Goal: Transaction & Acquisition: Book appointment/travel/reservation

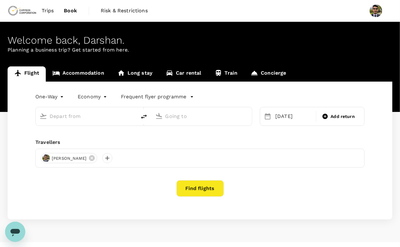
type input "[GEOGRAPHIC_DATA], [GEOGRAPHIC_DATA] (any)"
type input "Prince [PERSON_NAME], [GEOGRAPHIC_DATA] (any)"
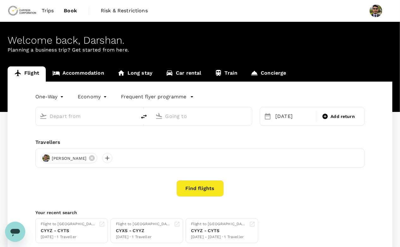
type input "[GEOGRAPHIC_DATA], [GEOGRAPHIC_DATA] (any)"
type input "Prince [PERSON_NAME], [GEOGRAPHIC_DATA] (any)"
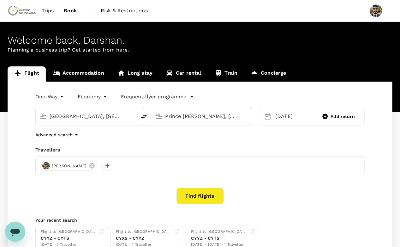
click at [45, 10] on span "Trips" at bounding box center [48, 11] width 12 height 8
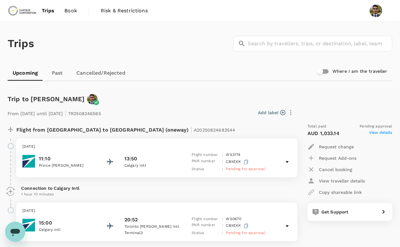
click at [64, 16] on link "Book" at bounding box center [70, 10] width 23 height 21
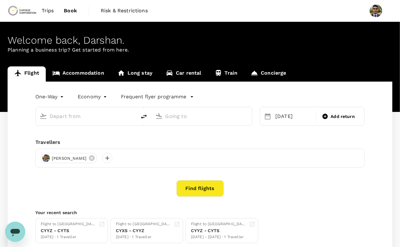
type input "[GEOGRAPHIC_DATA], [GEOGRAPHIC_DATA] (any)"
type input "Prince [PERSON_NAME], [GEOGRAPHIC_DATA] (any)"
type input "[GEOGRAPHIC_DATA], [GEOGRAPHIC_DATA] (any)"
type input "Prince [PERSON_NAME], [GEOGRAPHIC_DATA] (any)"
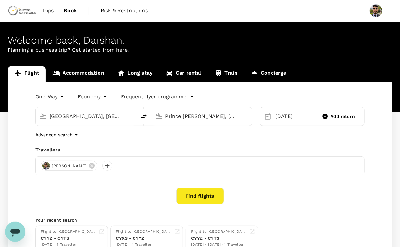
click at [190, 117] on input "Prince [PERSON_NAME], [GEOGRAPHIC_DATA] (any)" at bounding box center [202, 116] width 74 height 10
type input "Prince [PERSON_NAME], [GEOGRAPHIC_DATA] (any)"
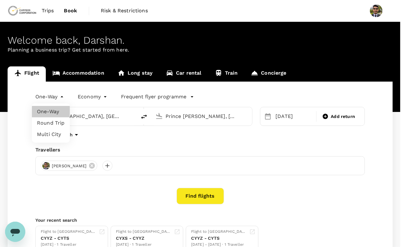
click at [55, 93] on body "Trips Book Risk & Restrictions Welcome back , [GEOGRAPHIC_DATA] . Planning a bu…" at bounding box center [202, 150] width 405 height 300
click at [51, 138] on li "Multi City" at bounding box center [51, 134] width 38 height 11
type input "multicity"
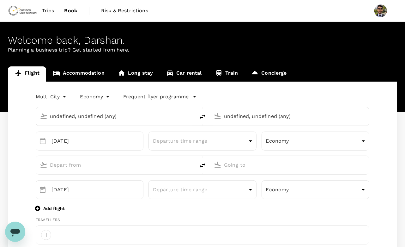
type input "undefined, undefined (any)"
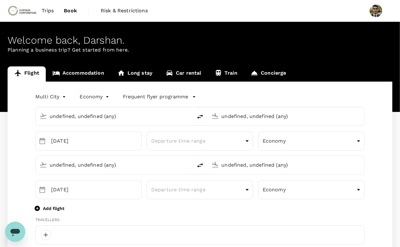
type input "[GEOGRAPHIC_DATA], [GEOGRAPHIC_DATA] (any)"
type input "Prince [PERSON_NAME], [GEOGRAPHIC_DATA] (any)"
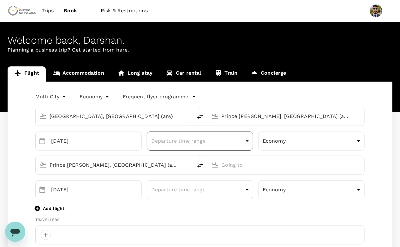
type input "[EMAIL_ADDRESS][DOMAIN_NAME]"
type input "1"
type input "5879683461"
click at [134, 118] on input "[GEOGRAPHIC_DATA], [GEOGRAPHIC_DATA] (any)" at bounding box center [115, 116] width 130 height 10
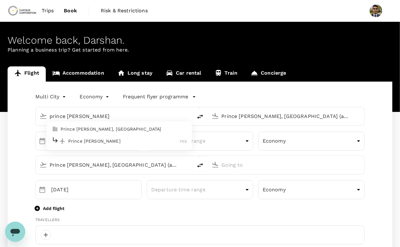
click at [111, 129] on p "Prince [PERSON_NAME], [GEOGRAPHIC_DATA]" at bounding box center [124, 129] width 126 height 6
type input "Prince [PERSON_NAME], [GEOGRAPHIC_DATA] (any)"
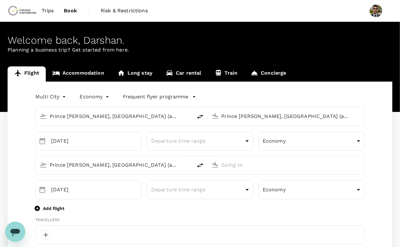
click at [240, 117] on input "Prince [PERSON_NAME], [GEOGRAPHIC_DATA] (any)" at bounding box center [287, 116] width 130 height 10
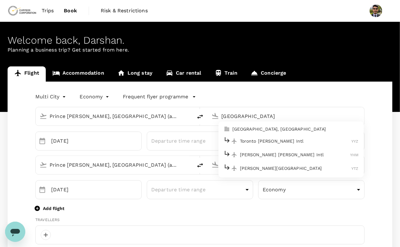
click at [252, 141] on p "Toronto [PERSON_NAME] Intl" at bounding box center [296, 141] width 112 height 6
type input "Toronto [PERSON_NAME] Intl (YYZ)"
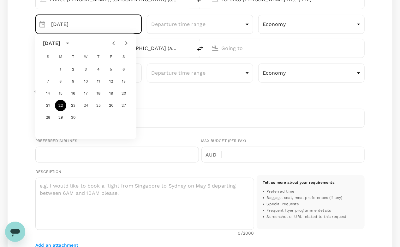
scroll to position [117, 0]
click at [129, 167] on div "Description x ​ 0 /2000 Tell us more about your requirements : Preferred time B…" at bounding box center [199, 202] width 329 height 71
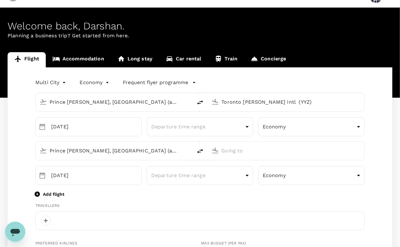
scroll to position [0, 0]
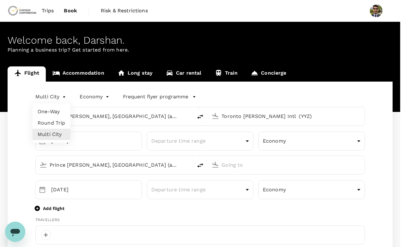
click at [53, 124] on li "Round Trip" at bounding box center [52, 122] width 38 height 11
type input "roundtrip"
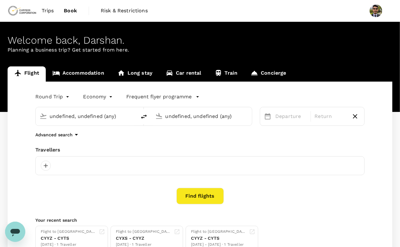
type input "Prince [PERSON_NAME], [GEOGRAPHIC_DATA] (any)"
type input "Toronto [PERSON_NAME] Intl (YYZ)"
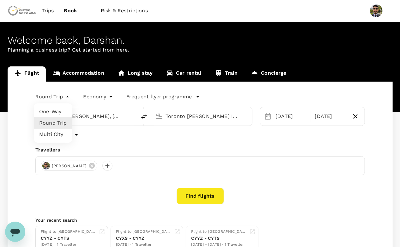
click at [55, 97] on body "Trips Book Risk & Restrictions Welcome back , [GEOGRAPHIC_DATA] . Planning a bu…" at bounding box center [202, 150] width 405 height 300
click at [57, 135] on li "Multi City" at bounding box center [53, 134] width 38 height 11
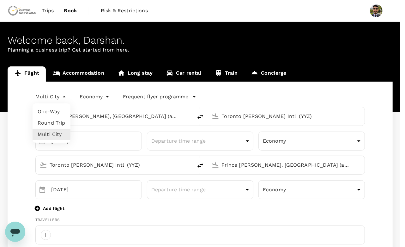
click at [51, 122] on li "Round Trip" at bounding box center [52, 122] width 38 height 11
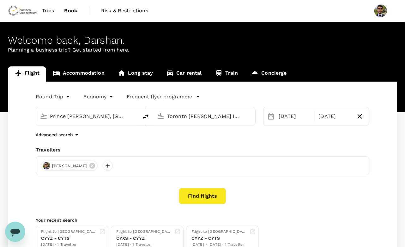
click at [51, 99] on body "Trips Book Risk & Restrictions Welcome back , [GEOGRAPHIC_DATA] . Planning a bu…" at bounding box center [202, 150] width 405 height 300
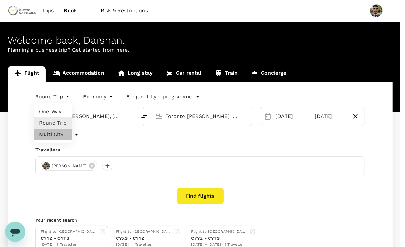
click at [54, 131] on li "Multi City" at bounding box center [53, 134] width 38 height 11
type input "multicity"
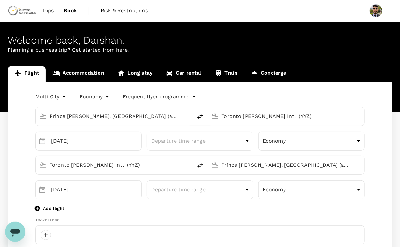
click at [144, 117] on input "Prince [PERSON_NAME], [GEOGRAPHIC_DATA] (any)" at bounding box center [115, 116] width 130 height 10
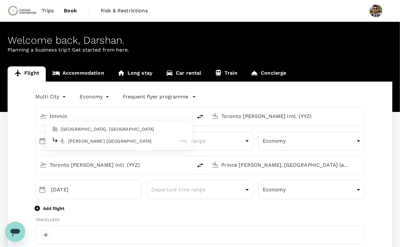
click at [107, 131] on p "[GEOGRAPHIC_DATA], [GEOGRAPHIC_DATA]" at bounding box center [124, 129] width 126 height 6
type input "[GEOGRAPHIC_DATA], [GEOGRAPHIC_DATA] (any)"
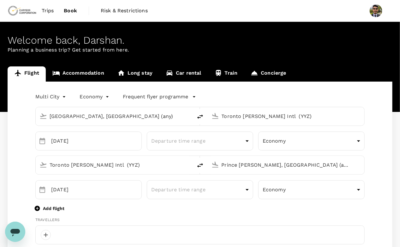
click at [268, 117] on input "Toronto [PERSON_NAME] Intl (YYZ)" at bounding box center [287, 116] width 130 height 10
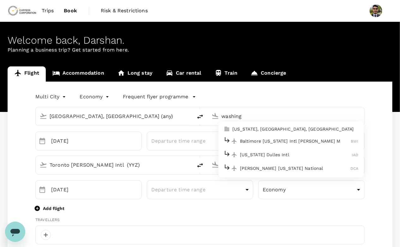
click at [264, 125] on li "[US_STATE], [GEOGRAPHIC_DATA], [GEOGRAPHIC_DATA]" at bounding box center [290, 129] width 145 height 10
type input "[US_STATE], [GEOGRAPHIC_DATA], [GEOGRAPHIC_DATA] (any)"
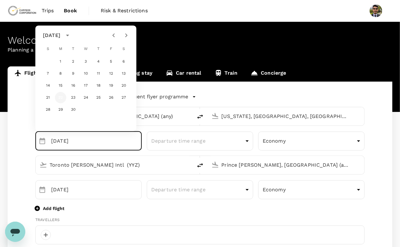
click at [60, 96] on button "22" at bounding box center [60, 97] width 11 height 11
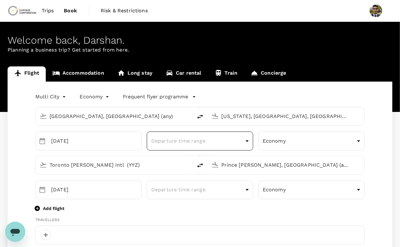
click at [177, 149] on div "Departure time range ​" at bounding box center [200, 140] width 106 height 19
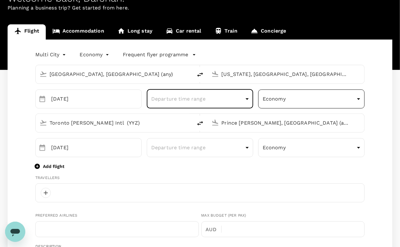
scroll to position [42, 0]
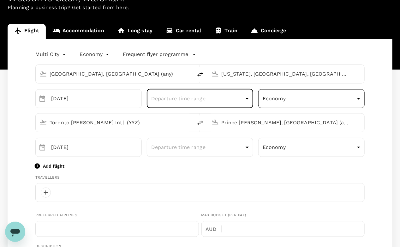
click at [291, 107] on div "Economy economy ​" at bounding box center [311, 98] width 106 height 19
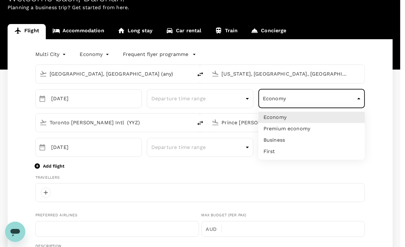
click at [308, 99] on div at bounding box center [202, 123] width 405 height 247
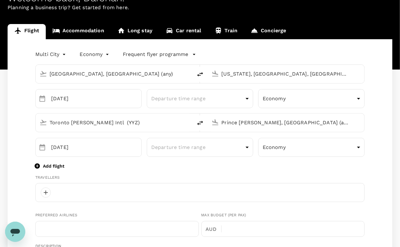
click at [239, 123] on input "Prince [PERSON_NAME], [GEOGRAPHIC_DATA] (any)" at bounding box center [287, 122] width 130 height 10
type input "Prince [PERSON_NAME], [GEOGRAPHIC_DATA] (any)"
click at [153, 122] on input "Toronto [PERSON_NAME] Intl (YYZ)" at bounding box center [115, 122] width 130 height 10
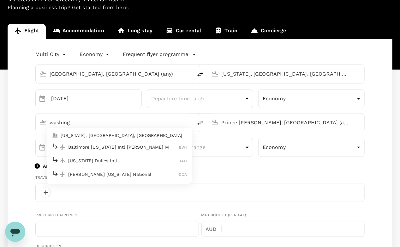
click at [140, 135] on p "[US_STATE], [GEOGRAPHIC_DATA], [GEOGRAPHIC_DATA]" at bounding box center [124, 135] width 126 height 6
type input "[US_STATE], [GEOGRAPHIC_DATA], [GEOGRAPHIC_DATA] (any)"
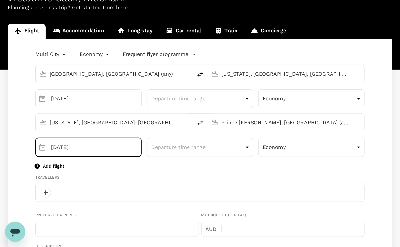
click at [80, 152] on input "[DATE]" at bounding box center [96, 147] width 91 height 19
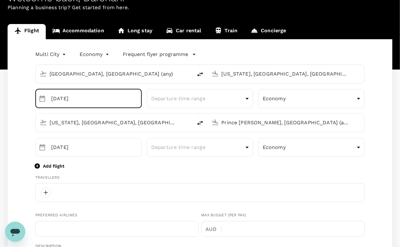
click at [90, 103] on input "[DATE]" at bounding box center [96, 98] width 91 height 19
click at [60, 96] on input "[DATE]" at bounding box center [96, 98] width 91 height 19
click at [101, 101] on input "[DATE]" at bounding box center [96, 98] width 91 height 19
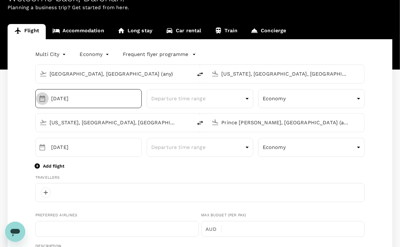
click at [41, 97] on icon "Choose date, selected date is Sep 22, 2025" at bounding box center [43, 99] width 8 height 8
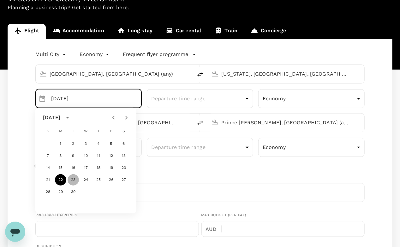
click at [71, 178] on button "23" at bounding box center [73, 179] width 11 height 11
type input "[DATE]"
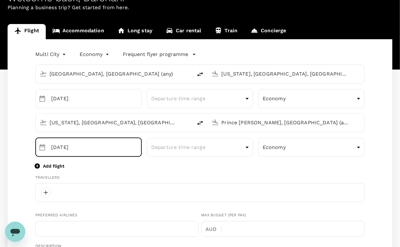
click at [61, 145] on input "[DATE]" at bounding box center [96, 147] width 91 height 19
click at [53, 146] on input "[DATE]" at bounding box center [96, 147] width 91 height 19
click at [55, 148] on input "[DATE]" at bounding box center [96, 147] width 91 height 19
type input "[DATE]"
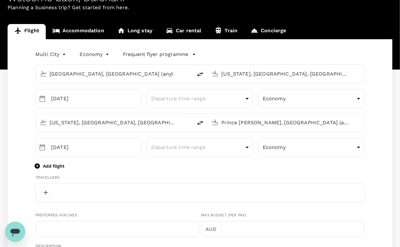
click at [105, 166] on div "Add flight" at bounding box center [199, 166] width 329 height 8
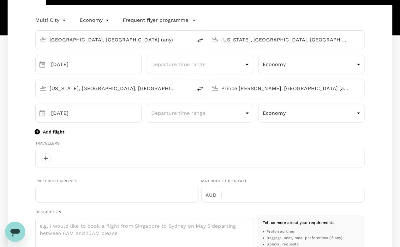
scroll to position [84, 0]
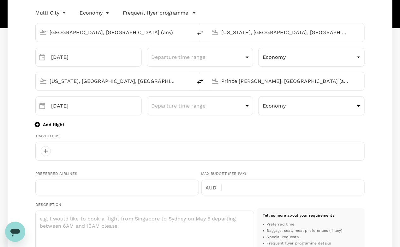
click at [81, 149] on div at bounding box center [199, 150] width 329 height 19
click at [46, 148] on div at bounding box center [46, 151] width 10 height 10
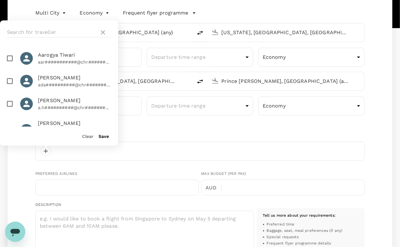
click at [40, 27] on div at bounding box center [59, 33] width 118 height 24
click at [39, 31] on input "text" at bounding box center [52, 32] width 90 height 10
type input "c"
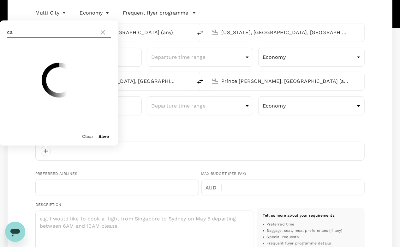
type input "c"
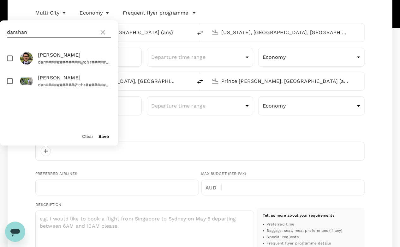
type input "darshan"
click at [12, 56] on input "checkbox" at bounding box center [9, 58] width 13 height 13
checkbox input "true"
click at [107, 136] on button "Save" at bounding box center [104, 136] width 10 height 5
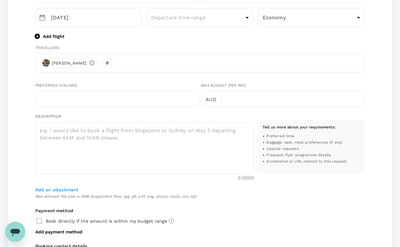
scroll to position [178, 0]
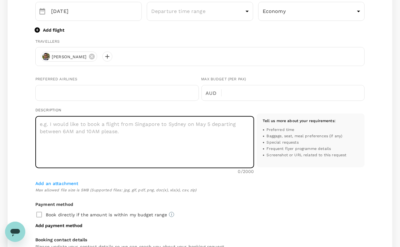
click at [130, 142] on textarea at bounding box center [144, 142] width 219 height 52
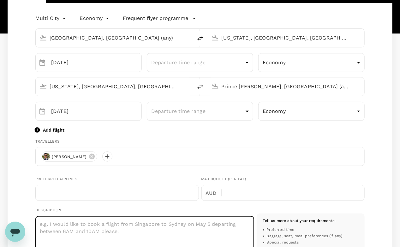
scroll to position [71, 0]
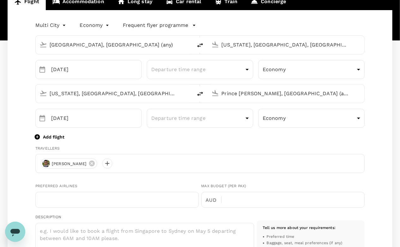
click at [51, 138] on p "Add flight" at bounding box center [53, 137] width 21 height 6
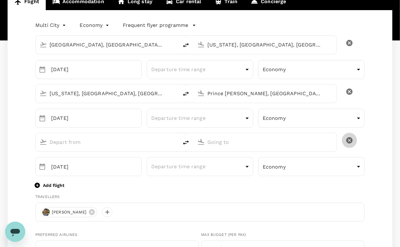
click at [350, 139] on icon "delete" at bounding box center [349, 140] width 6 height 6
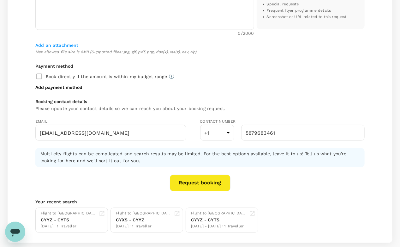
scroll to position [321, 0]
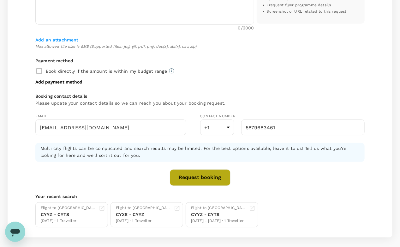
click at [209, 175] on button "Request booking" at bounding box center [200, 177] width 61 height 16
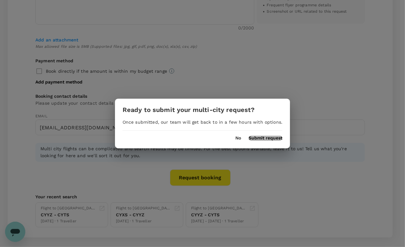
click at [268, 137] on button "Submit request" at bounding box center [265, 137] width 34 height 5
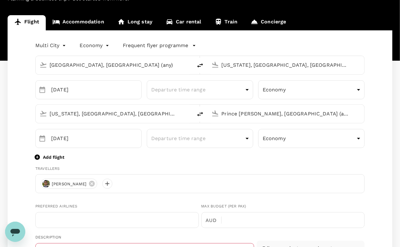
scroll to position [34, 0]
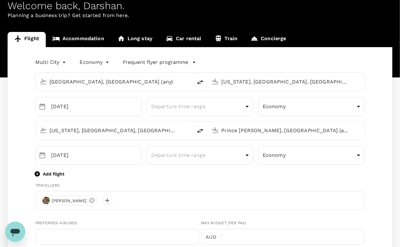
click at [127, 129] on input "[US_STATE], [GEOGRAPHIC_DATA], [GEOGRAPHIC_DATA] (any)" at bounding box center [115, 130] width 130 height 10
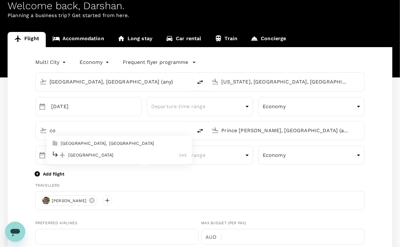
type input "c"
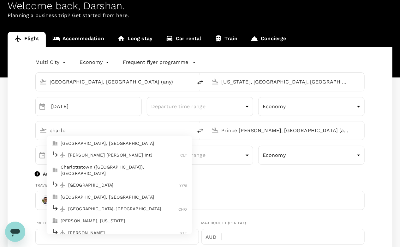
click at [105, 144] on p "[GEOGRAPHIC_DATA], [GEOGRAPHIC_DATA]" at bounding box center [124, 143] width 126 height 6
type input "Charlotte, [GEOGRAPHIC_DATA] (any)"
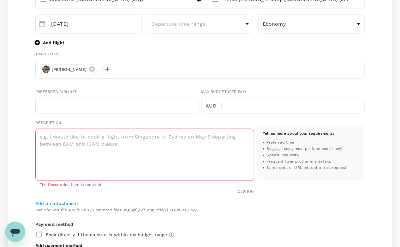
scroll to position [175, 0]
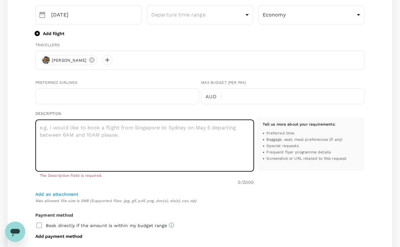
click at [153, 142] on textarea at bounding box center [144, 145] width 219 height 52
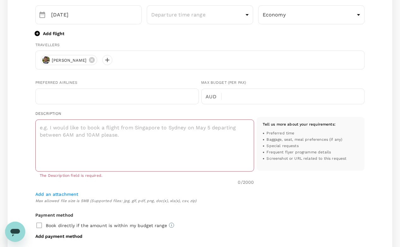
click at [133, 187] on div "x ​ The Description field is required. 0 /2000" at bounding box center [143, 150] width 221 height 73
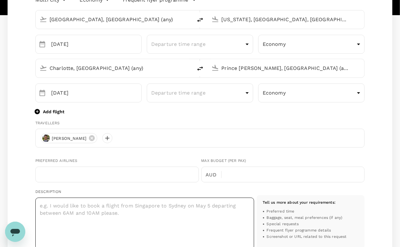
scroll to position [94, 0]
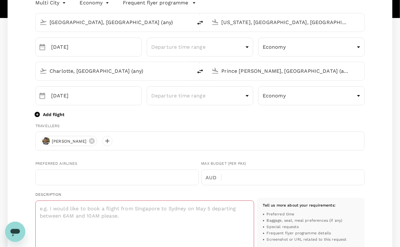
click at [136, 69] on input "Charlotte, [GEOGRAPHIC_DATA] (any)" at bounding box center [115, 71] width 130 height 10
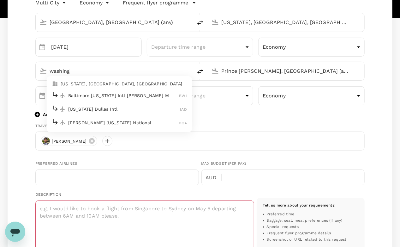
click at [102, 88] on li "[US_STATE], [GEOGRAPHIC_DATA], [GEOGRAPHIC_DATA]" at bounding box center [119, 84] width 145 height 10
type input "[US_STATE], [GEOGRAPHIC_DATA], [GEOGRAPHIC_DATA] (any)"
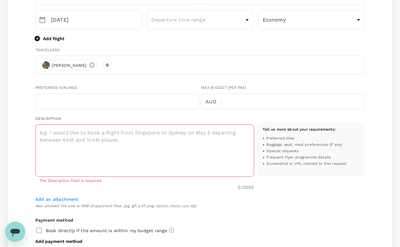
scroll to position [179, 0]
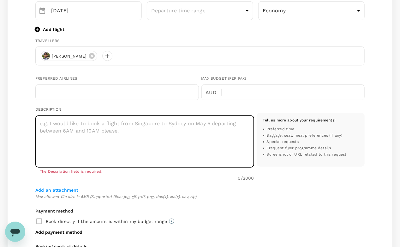
click at [115, 130] on textarea at bounding box center [144, 141] width 219 height 52
type textarea "P"
click at [146, 124] on textarea "Please provide an estimate of time and comparision for the below options." at bounding box center [144, 141] width 219 height 52
click at [88, 141] on textarea "Please provide an estimate of time and comparison for the below options." at bounding box center [144, 141] width 219 height 52
click at [232, 124] on textarea "Please provide an estimate of time and comparison for the below options." at bounding box center [144, 141] width 219 height 52
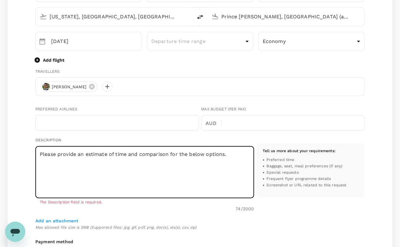
scroll to position [149, 0]
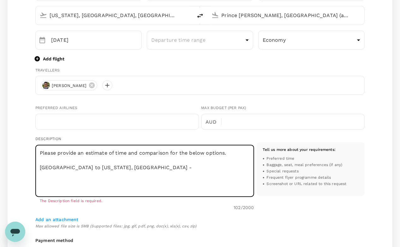
click at [39, 165] on textarea "Please provide an estimate of time and comparison for the below options. [GEOGR…" at bounding box center [144, 171] width 219 height 52
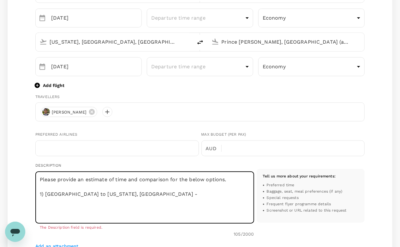
scroll to position [128, 0]
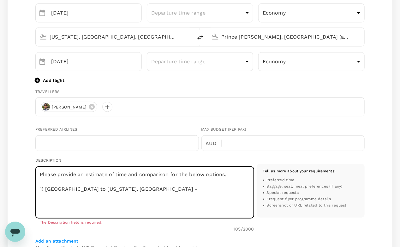
click at [127, 188] on textarea "Please provide an estimate of time and comparison for the below options. 1) [GE…" at bounding box center [144, 192] width 219 height 52
type textarea "Please provide an estimate of time and comparison for the below options. 1) [GE…"
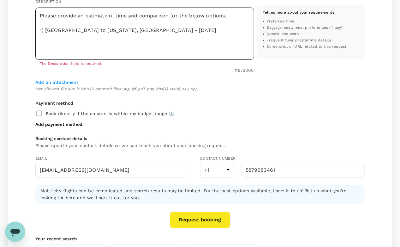
scroll to position [250, 0]
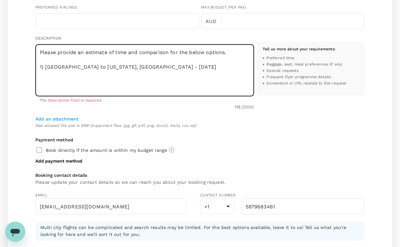
click at [53, 71] on textarea "Please provide an estimate of time and comparison for the below options. 1) [GE…" at bounding box center [144, 70] width 219 height 52
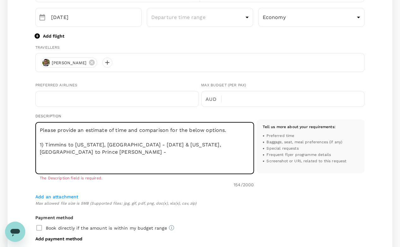
scroll to position [190, 0]
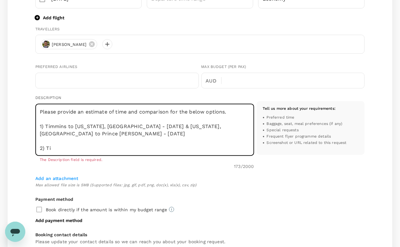
click at [124, 129] on textarea "Please provide an estimate of time and comparison for the below options. 1) Tim…" at bounding box center [144, 130] width 219 height 52
drag, startPoint x: 87, startPoint y: 133, endPoint x: 46, endPoint y: 123, distance: 42.4
click at [46, 123] on textarea "Please provide an estimate of time and comparison for the below options. 1) Tim…" at bounding box center [144, 130] width 219 height 52
click at [55, 150] on textarea "Please provide an estimate of time and comparison for the below options. 1) Tim…" at bounding box center [144, 130] width 219 height 52
paste textarea "Timmins to [US_STATE], [GEOGRAPHIC_DATA] - [DATE] & [US_STATE], [GEOGRAPHIC_DAT…"
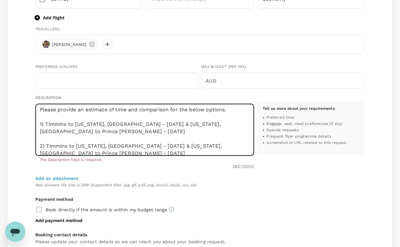
scroll to position [0, 0]
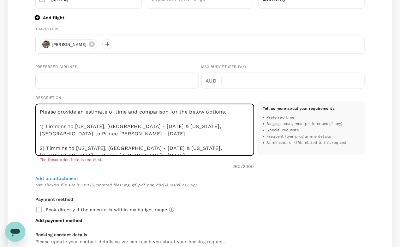
click at [130, 111] on textarea "Please provide an estimate of time and comparison for the below options. 1) Tim…" at bounding box center [144, 130] width 219 height 52
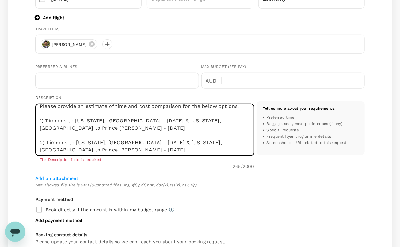
scroll to position [7, 0]
click at [105, 150] on textarea "Please provide an estimate of time and cost comparison for the below options. 1…" at bounding box center [144, 130] width 219 height 52
drag, startPoint x: 203, startPoint y: 140, endPoint x: 164, endPoint y: 140, distance: 38.5
click at [164, 140] on textarea "Please provide an estimate of time and cost comparison for the below options. 1…" at bounding box center [144, 130] width 219 height 52
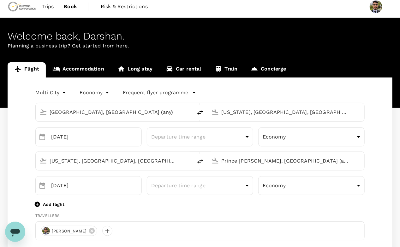
scroll to position [0, 0]
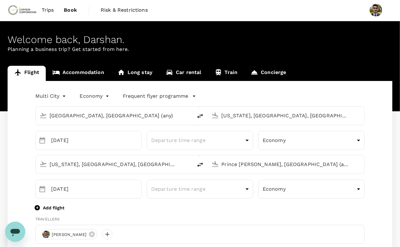
type textarea "Please provide an estimate of time and cost comparison for the below options. 1…"
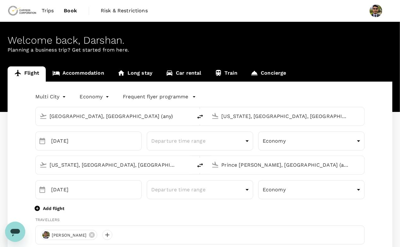
click at [123, 151] on div "[US_STATE], [GEOGRAPHIC_DATA], [GEOGRAPHIC_DATA] (any) [GEOGRAPHIC_DATA][PERSON…" at bounding box center [197, 162] width 334 height 24
click at [115, 160] on input "[US_STATE], [GEOGRAPHIC_DATA], [GEOGRAPHIC_DATA] (any)" at bounding box center [115, 165] width 130 height 10
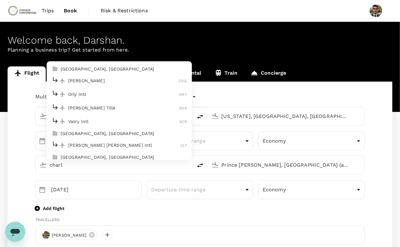
click at [98, 132] on p "[GEOGRAPHIC_DATA], [GEOGRAPHIC_DATA]" at bounding box center [124, 133] width 126 height 6
type input "Charlotte, [GEOGRAPHIC_DATA] (any)"
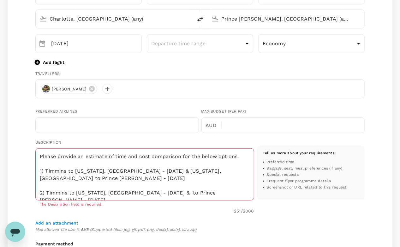
scroll to position [7, 0]
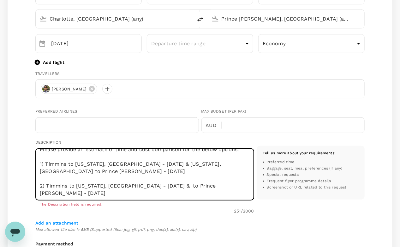
click at [157, 183] on textarea "Please provide an estimate of time and cost comparison for the below options. 1…" at bounding box center [144, 174] width 219 height 52
click at [161, 182] on textarea "Please provide an estimate of time and cost comparison for the below options. 1…" at bounding box center [144, 174] width 219 height 52
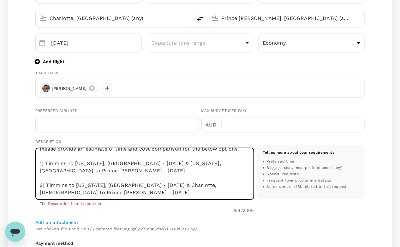
click at [105, 170] on textarea "Please provide an estimate of time and cost comparison for the below options. 1…" at bounding box center [144, 173] width 219 height 52
click at [72, 169] on textarea "Please provide an estimate of time and cost comparison for the below options. 1…" at bounding box center [144, 173] width 219 height 52
click at [52, 189] on textarea "Please provide an estimate of time and cost comparison for the below options. 1…" at bounding box center [144, 173] width 219 height 52
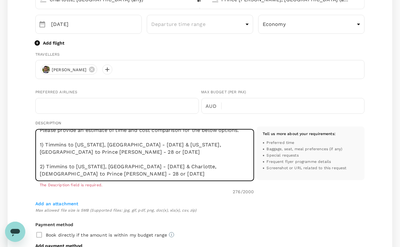
scroll to position [169, 0]
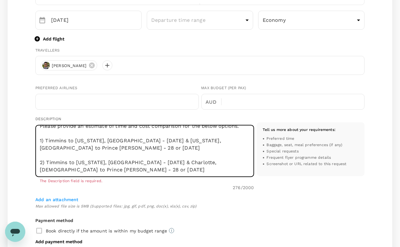
click at [99, 173] on textarea "Please provide an estimate of time and cost comparison for the below options. 1…" at bounding box center [144, 151] width 219 height 52
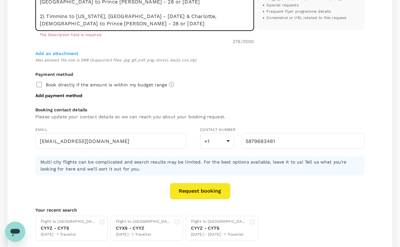
scroll to position [329, 0]
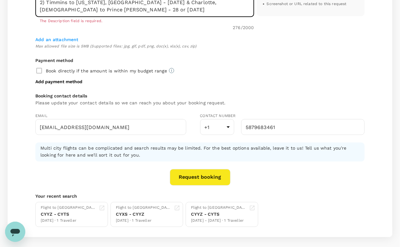
type textarea "Please provide an estimate of time and cost comparison for the below options. 1…"
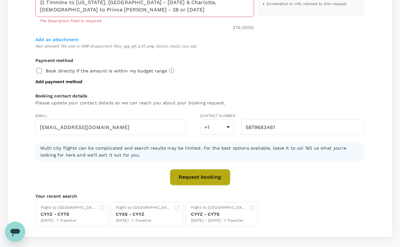
click at [189, 173] on button "Request booking" at bounding box center [200, 177] width 61 height 16
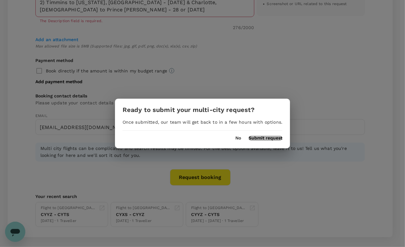
click at [265, 140] on button "Submit request" at bounding box center [265, 137] width 34 height 5
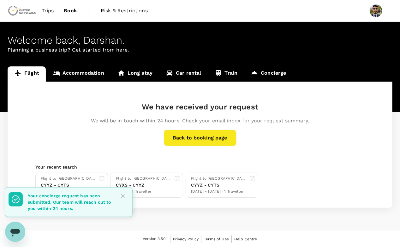
scroll to position [0, 0]
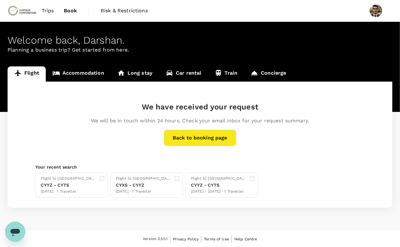
click at [69, 14] on span "Book" at bounding box center [70, 11] width 13 height 8
click at [215, 136] on button "Back to booking page" at bounding box center [200, 137] width 73 height 16
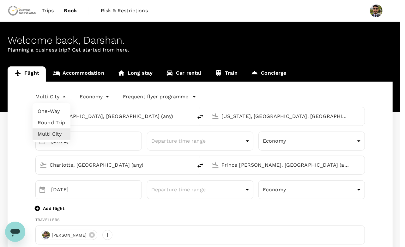
click at [46, 115] on li "One-Way" at bounding box center [52, 110] width 38 height 11
type input "oneway"
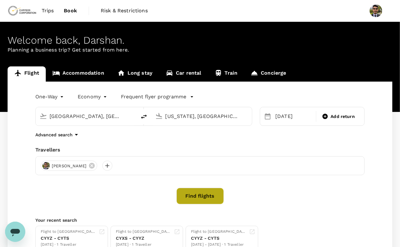
click at [213, 196] on button "Find flights" at bounding box center [199, 196] width 47 height 16
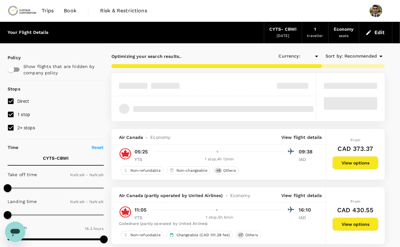
type input "CAD"
type input "1440"
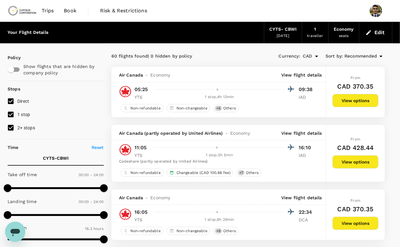
click at [350, 81] on h6 "CAD 370.35" at bounding box center [356, 86] width 36 height 10
click at [348, 96] on button "View options" at bounding box center [355, 100] width 46 height 13
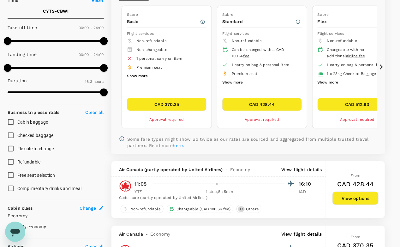
scroll to position [165, 0]
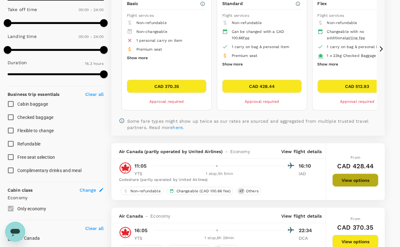
click at [344, 179] on button "View options" at bounding box center [355, 179] width 46 height 13
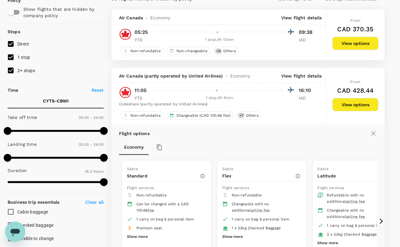
scroll to position [0, 0]
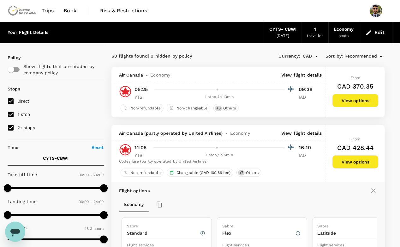
click at [52, 11] on span "Trips" at bounding box center [48, 11] width 12 height 8
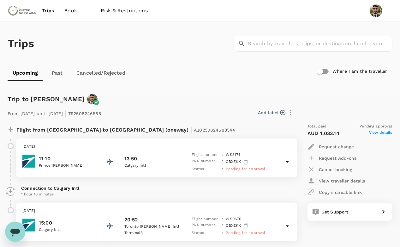
click at [67, 13] on span "Book" at bounding box center [70, 11] width 13 height 8
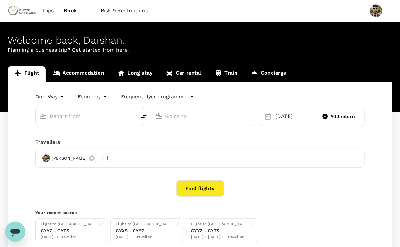
type input "[GEOGRAPHIC_DATA], [GEOGRAPHIC_DATA] (any)"
type input "[US_STATE], [GEOGRAPHIC_DATA], [GEOGRAPHIC_DATA] (any)"
type input "[GEOGRAPHIC_DATA], [GEOGRAPHIC_DATA] (any)"
type input "[US_STATE], [GEOGRAPHIC_DATA], [GEOGRAPHIC_DATA] (any)"
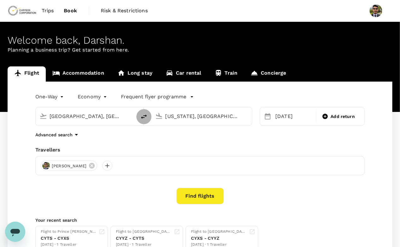
click at [143, 116] on icon "delete" at bounding box center [144, 117] width 8 height 8
type input "[US_STATE], [GEOGRAPHIC_DATA], [GEOGRAPHIC_DATA] (any)"
type input "[GEOGRAPHIC_DATA], [GEOGRAPHIC_DATA] (any)"
click at [185, 119] on input "[GEOGRAPHIC_DATA], [GEOGRAPHIC_DATA] (any)" at bounding box center [202, 116] width 74 height 10
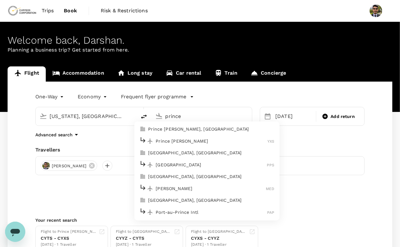
click at [175, 132] on li "Prince [PERSON_NAME], [GEOGRAPHIC_DATA]" at bounding box center [206, 129] width 145 height 10
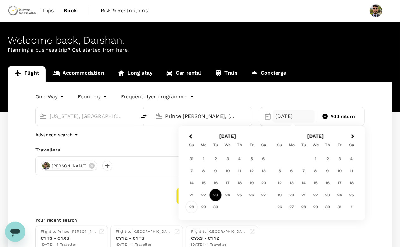
type input "Prince [PERSON_NAME], [GEOGRAPHIC_DATA] (any)"
click at [194, 207] on div "28" at bounding box center [192, 207] width 12 height 12
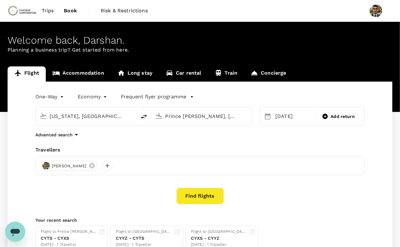
click at [184, 194] on button "Find flights" at bounding box center [199, 196] width 47 height 16
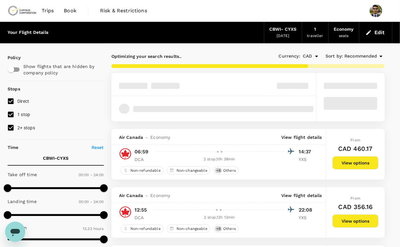
type input "1103"
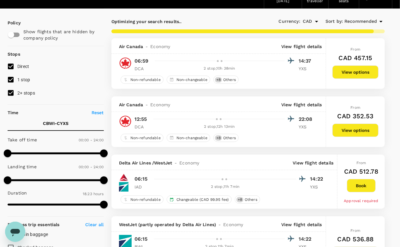
scroll to position [35, 0]
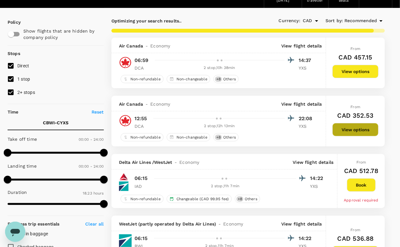
click at [337, 130] on button "View options" at bounding box center [355, 129] width 46 height 13
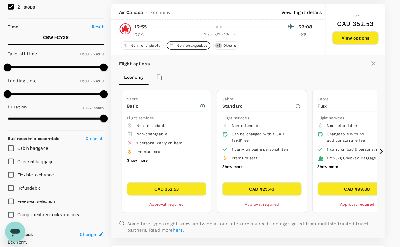
scroll to position [120, 0]
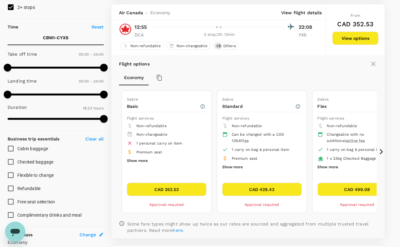
click at [381, 149] on icon at bounding box center [381, 151] width 3 height 5
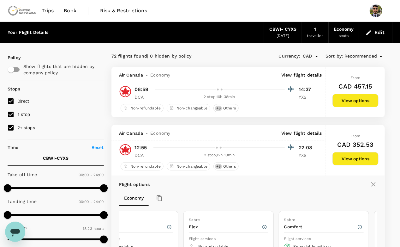
scroll to position [0, 0]
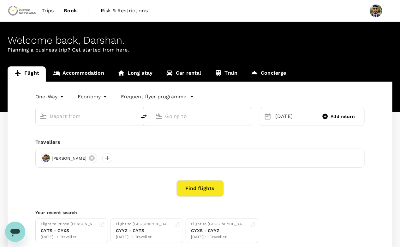
type input "[US_STATE], [GEOGRAPHIC_DATA], [GEOGRAPHIC_DATA] (any)"
type input "Prince [PERSON_NAME], [GEOGRAPHIC_DATA] (any)"
type input "[US_STATE], [GEOGRAPHIC_DATA], [GEOGRAPHIC_DATA] (any)"
type input "Prince [PERSON_NAME], [GEOGRAPHIC_DATA] (any)"
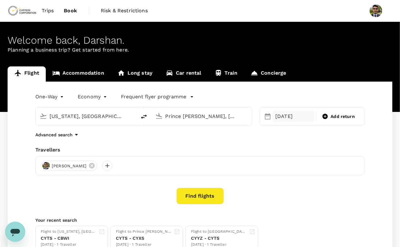
click at [285, 117] on div "[DATE]" at bounding box center [294, 116] width 42 height 13
click at [119, 114] on input "[US_STATE], [GEOGRAPHIC_DATA], [GEOGRAPHIC_DATA] (any)" at bounding box center [87, 116] width 74 height 10
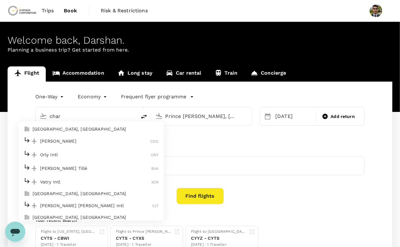
click at [71, 193] on p "[GEOGRAPHIC_DATA], [GEOGRAPHIC_DATA]" at bounding box center [96, 193] width 126 height 6
type input "Charlotte, [GEOGRAPHIC_DATA] (any)"
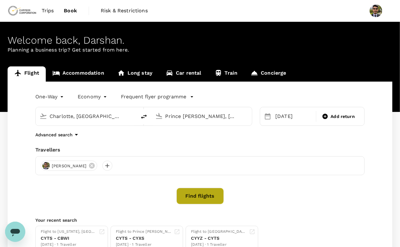
click at [205, 198] on button "Find flights" at bounding box center [199, 196] width 47 height 16
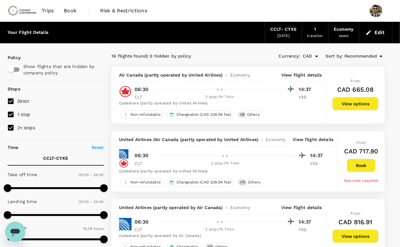
click at [344, 116] on div "From CAD 665.08 View options" at bounding box center [355, 95] width 46 height 57
click at [349, 111] on div "From CAD 665.08 View options" at bounding box center [355, 95] width 46 height 57
click at [354, 107] on button "View options" at bounding box center [355, 103] width 46 height 13
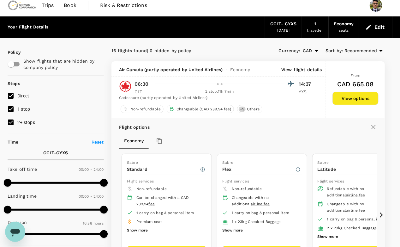
scroll to position [5, 0]
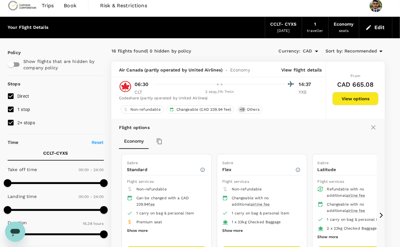
click at [369, 128] on div "Flight options" at bounding box center [248, 127] width 258 height 8
click at [373, 126] on icon at bounding box center [373, 127] width 4 height 4
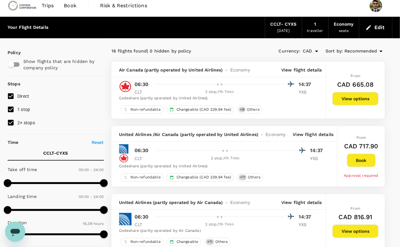
scroll to position [0, 0]
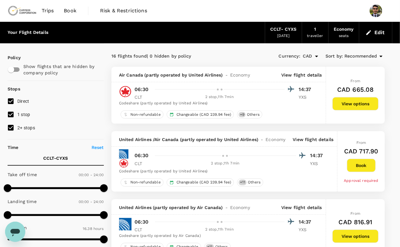
click at [290, 36] on div "[DATE]" at bounding box center [283, 36] width 13 height 6
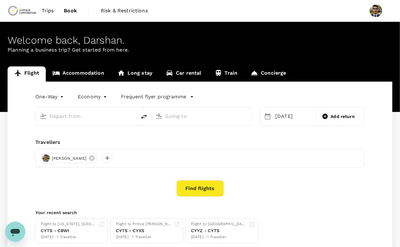
type input "Charlotte, [GEOGRAPHIC_DATA] (any)"
type input "Prince [PERSON_NAME], [GEOGRAPHIC_DATA] (any)"
type input "Charlotte, [GEOGRAPHIC_DATA] (any)"
type input "Prince [PERSON_NAME], [GEOGRAPHIC_DATA] (any)"
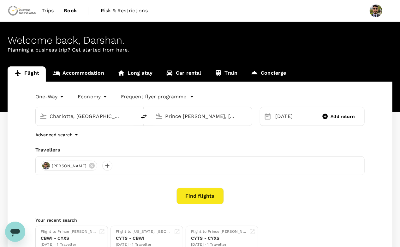
click at [115, 119] on input "Charlotte, [GEOGRAPHIC_DATA] (any)" at bounding box center [87, 116] width 74 height 10
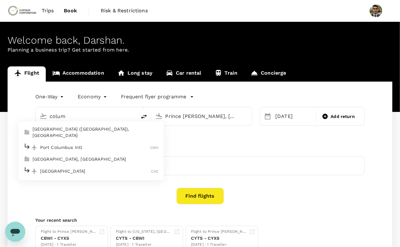
click at [81, 156] on p "[GEOGRAPHIC_DATA], [GEOGRAPHIC_DATA]" at bounding box center [96, 159] width 126 height 6
type input "[GEOGRAPHIC_DATA], [GEOGRAPHIC_DATA] (any)"
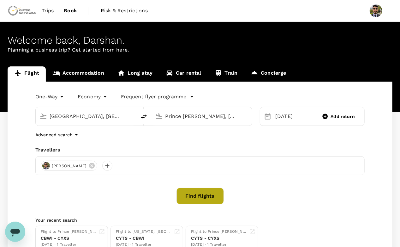
click at [213, 193] on button "Find flights" at bounding box center [199, 196] width 47 height 16
